Goal: Browse casually: Explore the website without a specific task or goal

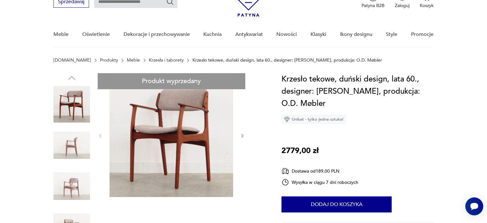
scroll to position [32, 0]
